Goal: Entertainment & Leisure: Consume media (video, audio)

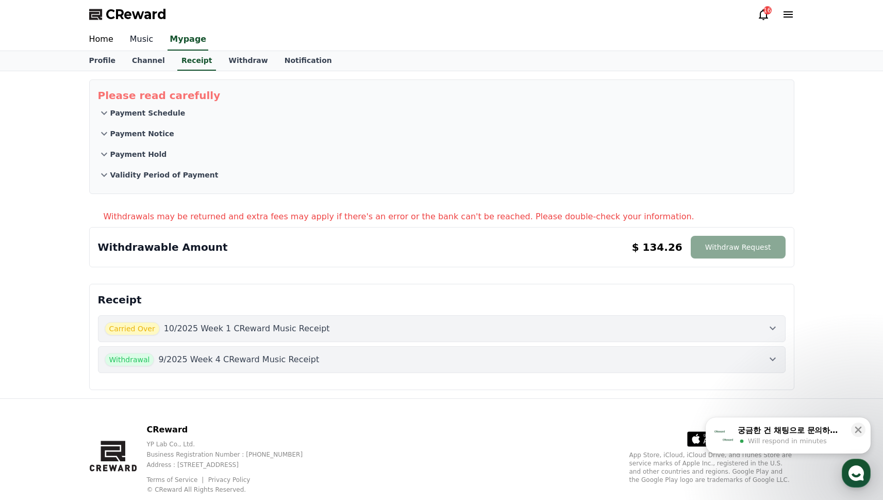
click at [129, 35] on link "Music" at bounding box center [142, 40] width 40 height 22
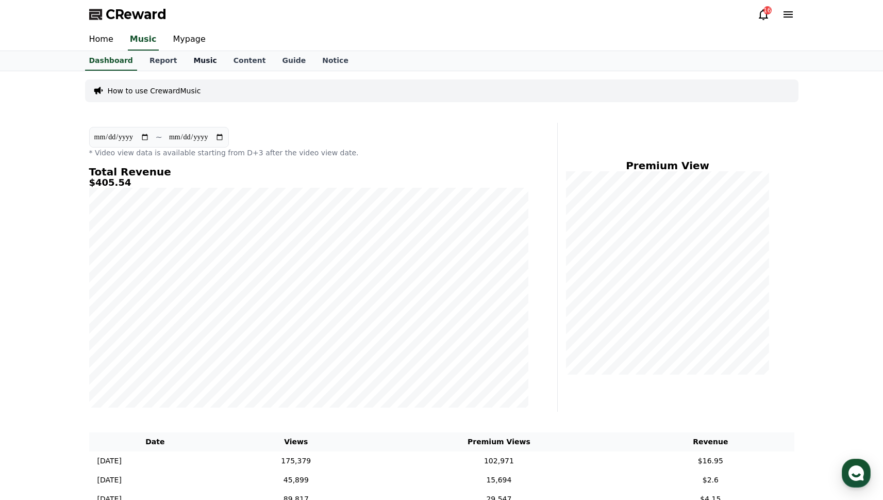
click at [196, 60] on link "Music" at bounding box center [205, 61] width 40 height 20
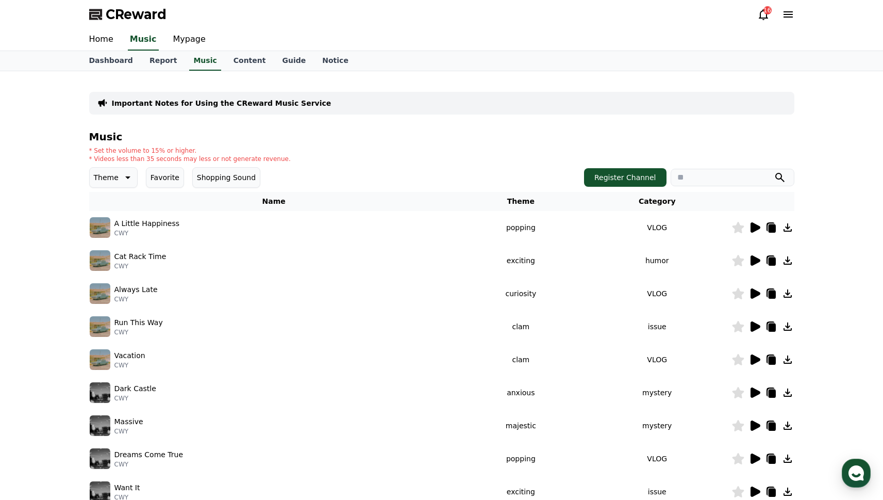
click at [752, 226] on icon at bounding box center [756, 227] width 10 height 10
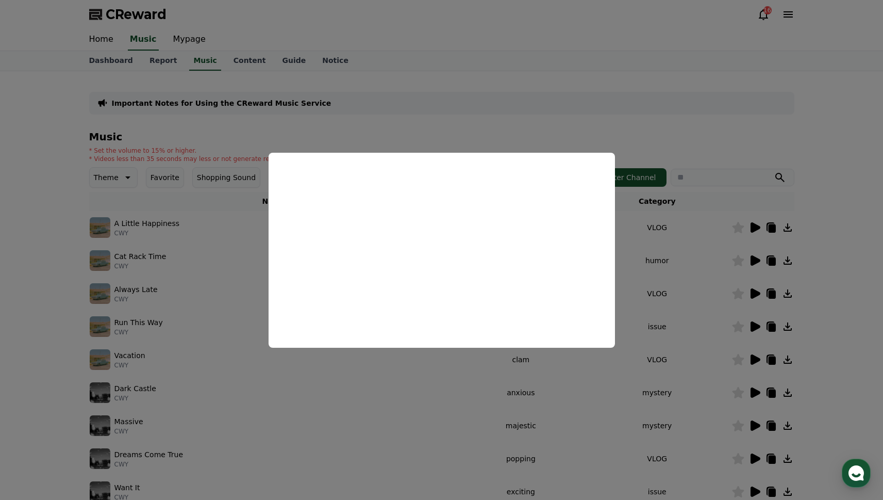
click at [756, 259] on button "close modal" at bounding box center [441, 250] width 883 height 500
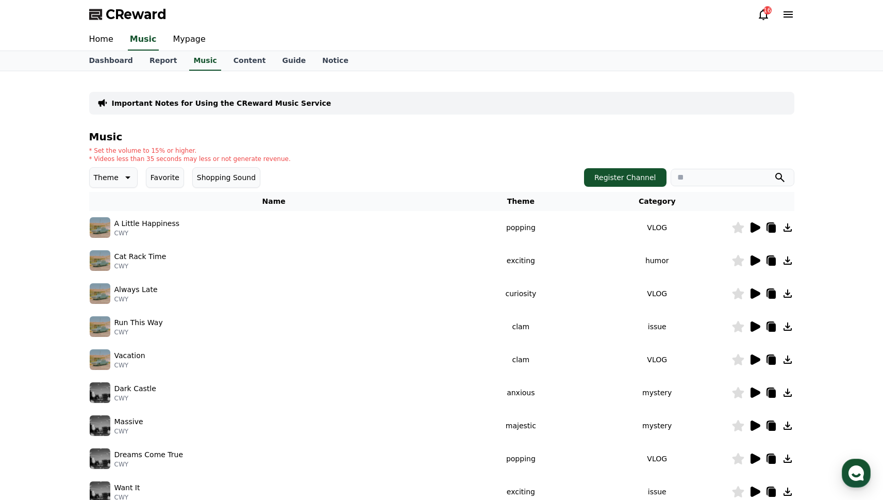
click at [752, 262] on icon at bounding box center [756, 260] width 10 height 10
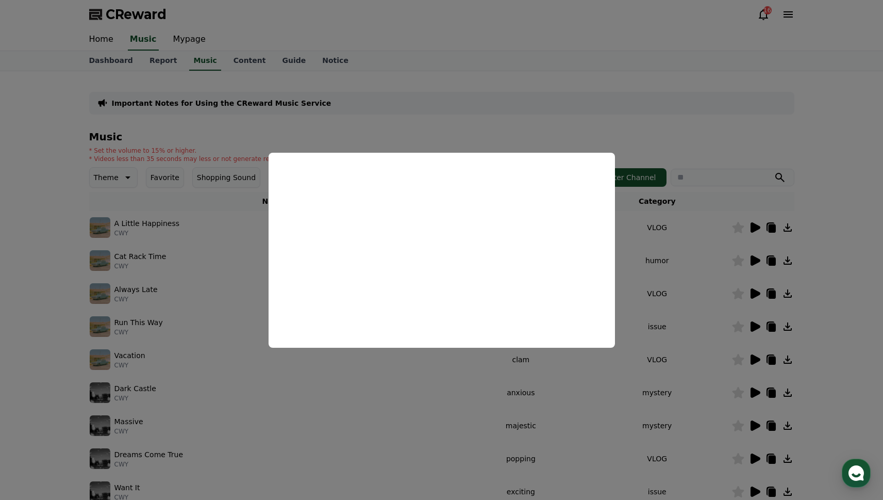
click at [716, 252] on button "close modal" at bounding box center [441, 250] width 883 height 500
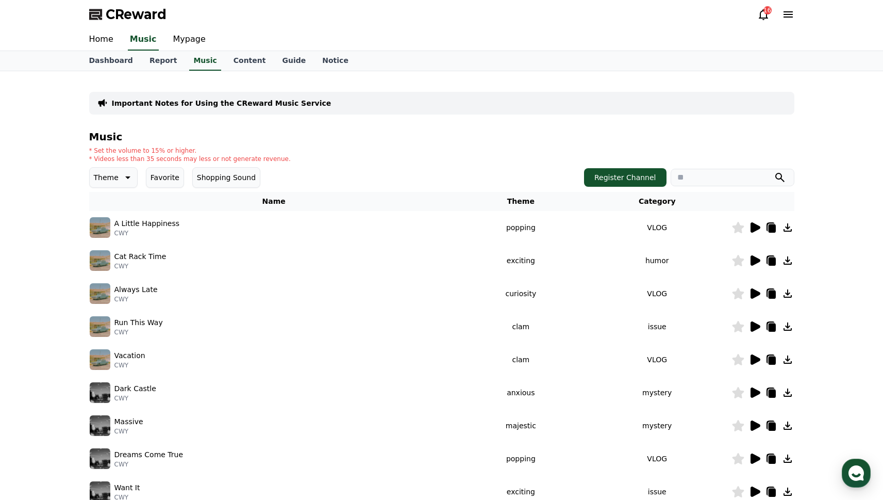
click at [770, 257] on icon at bounding box center [771, 261] width 7 height 8
click at [478, 147] on div "* Set the volume to 15% or higher. * Videos less than 35 seconds may less or no…" at bounding box center [441, 154] width 705 height 16
